Goal: Task Accomplishment & Management: Manage account settings

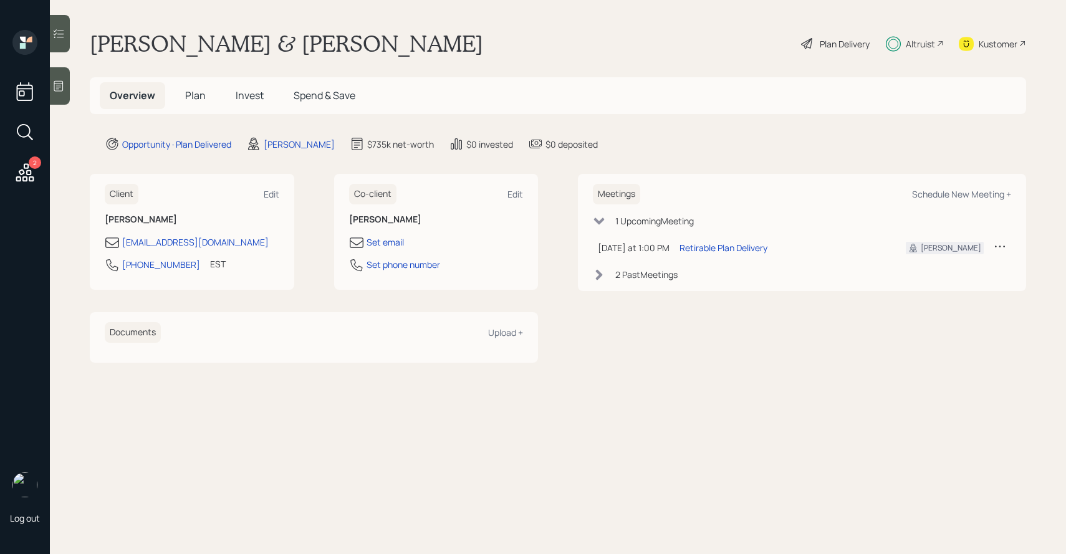
click at [240, 97] on span "Invest" at bounding box center [250, 96] width 28 height 14
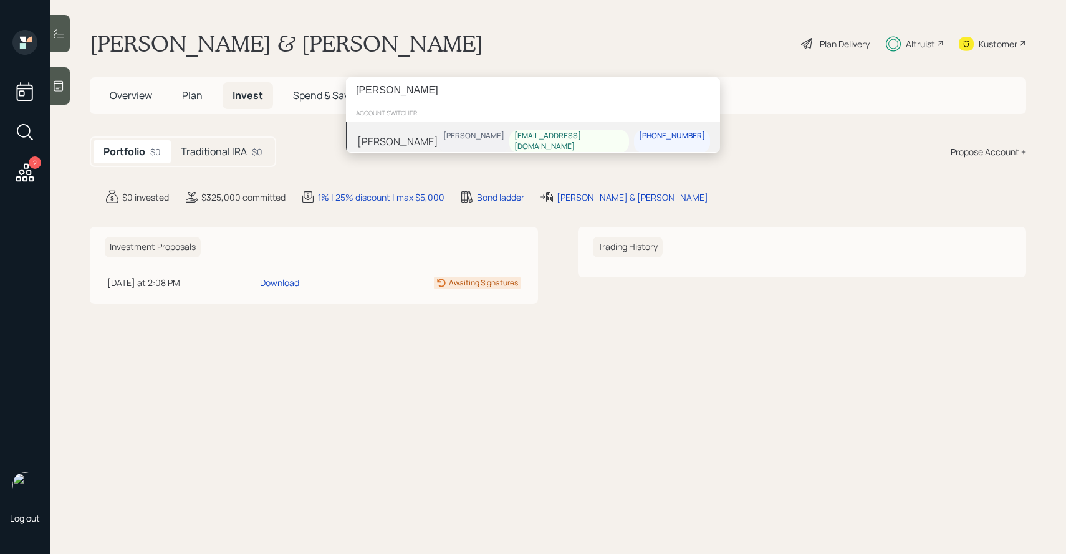
type input "[PERSON_NAME]"
click at [438, 139] on div "[PERSON_NAME]" at bounding box center [397, 141] width 81 height 15
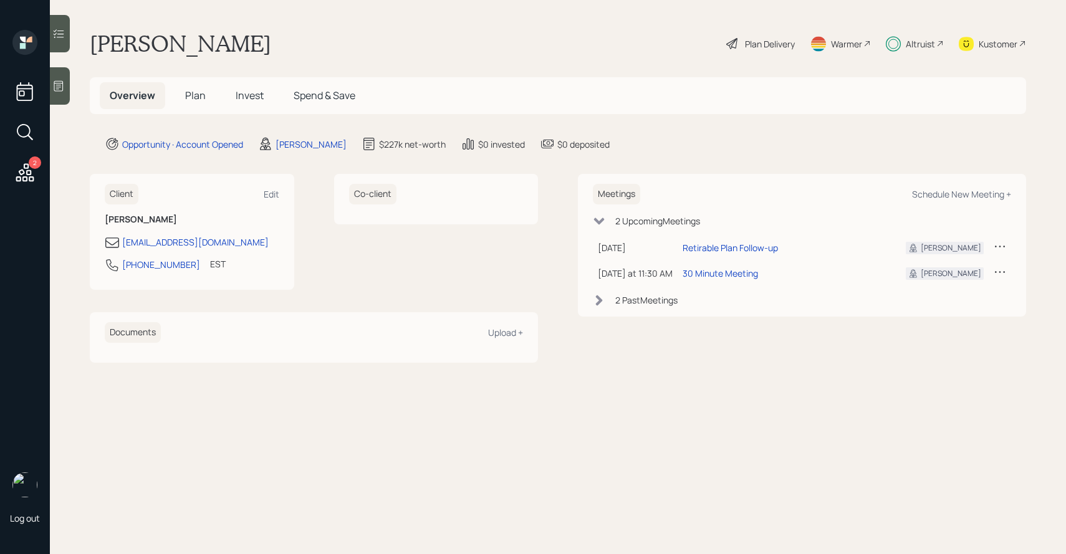
click at [244, 100] on span "Invest" at bounding box center [250, 96] width 28 height 14
